Goal: Information Seeking & Learning: Learn about a topic

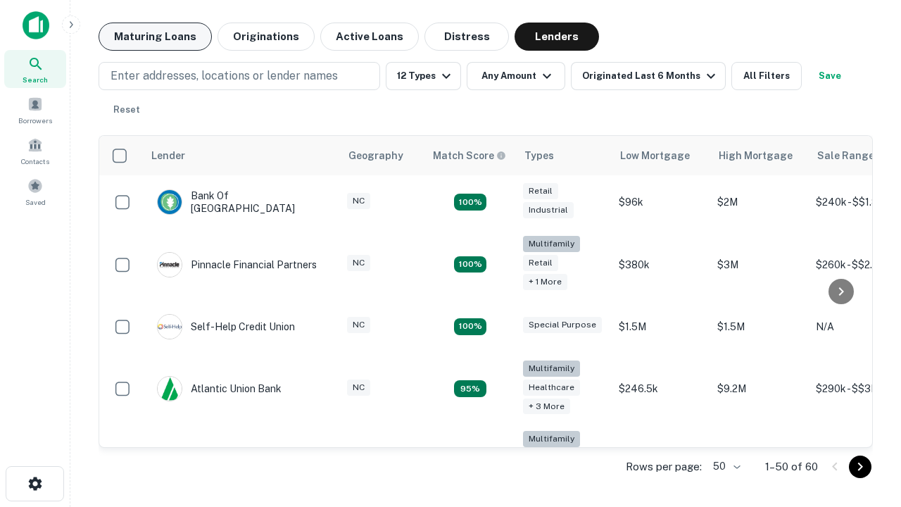
click at [155, 37] on button "Maturing Loans" at bounding box center [155, 37] width 113 height 28
